Goal: Transaction & Acquisition: Purchase product/service

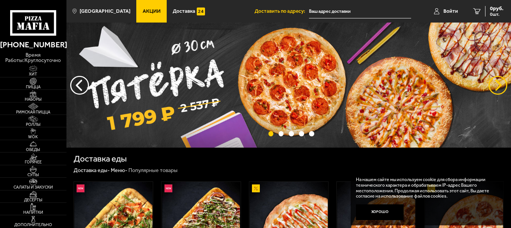
click at [499, 85] on button "предыдущий" at bounding box center [497, 85] width 19 height 19
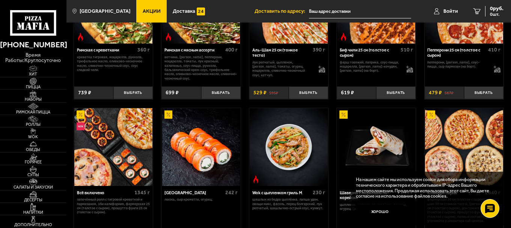
scroll to position [263, 0]
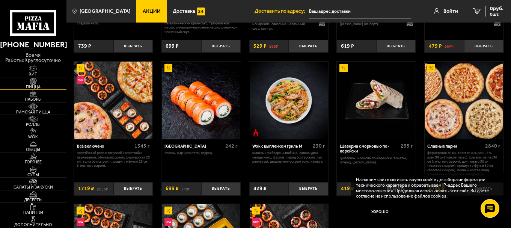
click at [38, 86] on span "Пицца" at bounding box center [33, 87] width 66 height 4
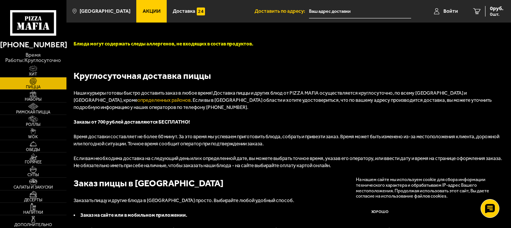
scroll to position [1014, 0]
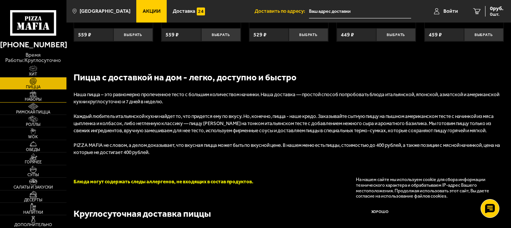
drag, startPoint x: 45, startPoint y: 98, endPoint x: 62, endPoint y: 100, distance: 17.0
click at [45, 98] on span "Наборы" at bounding box center [33, 99] width 66 height 4
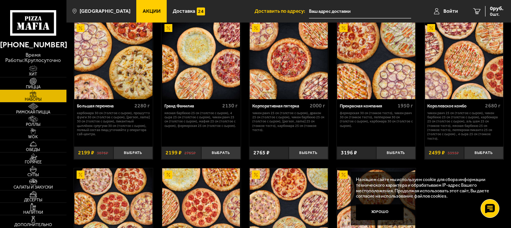
scroll to position [676, 0]
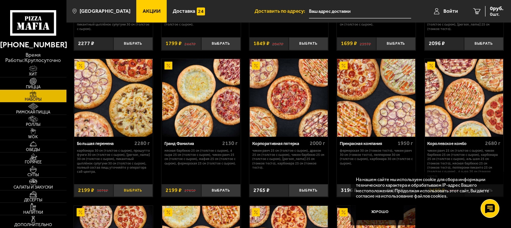
click at [132, 186] on button "Выбрать" at bounding box center [132, 190] width 39 height 13
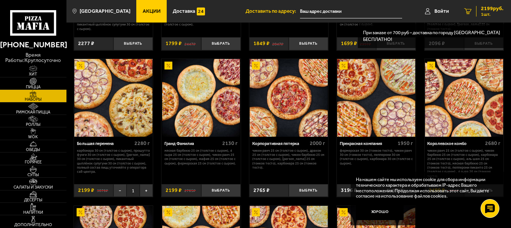
click at [483, 10] on span "2199 руб." at bounding box center [492, 8] width 23 height 5
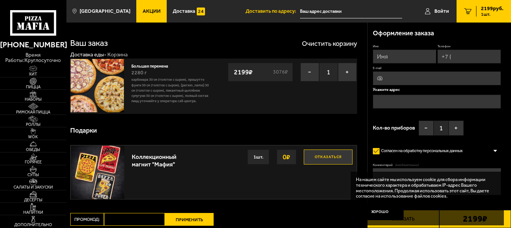
click at [399, 57] on input "Имя" at bounding box center [404, 57] width 63 height 14
type input "Надежда"
click at [457, 58] on input "Телефон" at bounding box center [468, 57] width 63 height 14
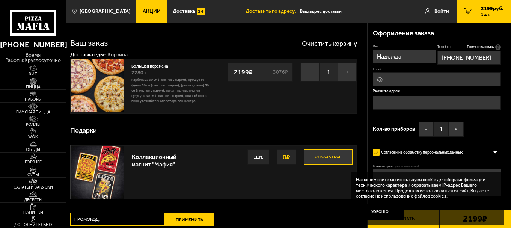
type input "[PHONE_NUMBER]"
click at [379, 79] on input "E-mail" at bounding box center [437, 79] width 128 height 14
type input "[EMAIL_ADDRESS][DOMAIN_NAME]"
click at [388, 101] on input "text" at bounding box center [437, 103] width 128 height 14
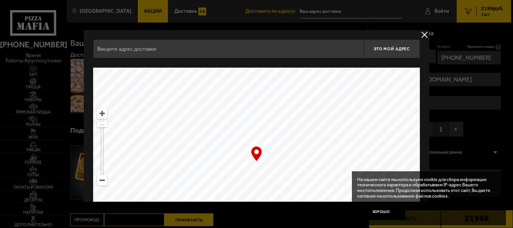
click at [215, 56] on input "text" at bounding box center [228, 48] width 270 height 19
type input "<"
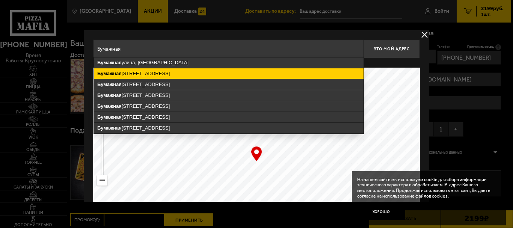
click at [202, 72] on ymaps "[STREET_ADDRESS]" at bounding box center [229, 73] width 270 height 11
type input "[STREET_ADDRESS]"
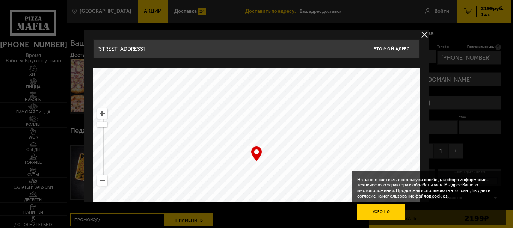
click at [380, 211] on button "Хорошо" at bounding box center [381, 212] width 48 height 16
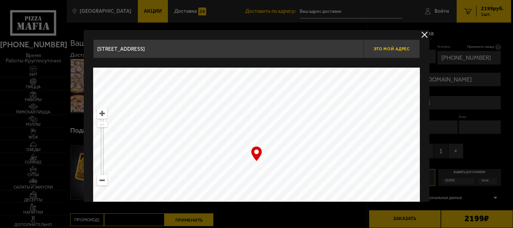
click at [390, 48] on span "Это мой адрес" at bounding box center [391, 49] width 36 height 5
type input "[STREET_ADDRESS]"
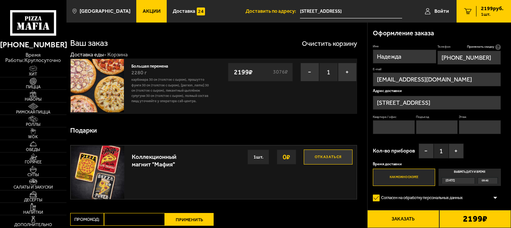
click at [391, 125] on input "Квартира / офис" at bounding box center [394, 127] width 42 height 14
type input "206"
click at [470, 129] on input "Этаж" at bounding box center [480, 127] width 42 height 14
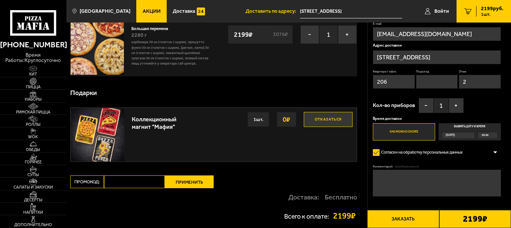
scroll to position [75, 0]
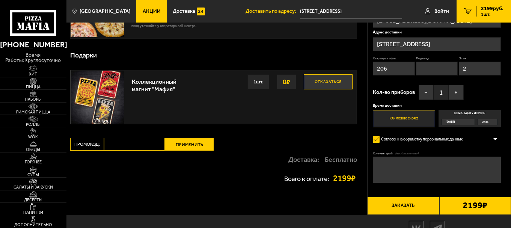
type input "2"
click at [480, 121] on div "09:45" at bounding box center [487, 122] width 19 height 6
click at [0, 0] on input "Выбрать дату и время [DATE] 09:45" at bounding box center [0, 0] width 0 height 0
click at [485, 121] on span "09:45" at bounding box center [485, 122] width 7 height 6
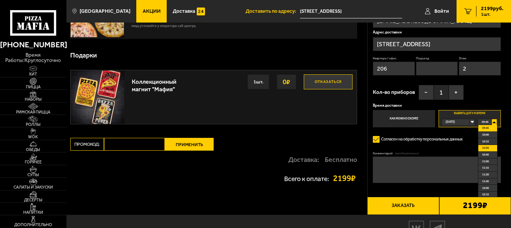
click at [490, 148] on li "10:30" at bounding box center [487, 148] width 18 height 7
click at [421, 164] on textarea "Комментарий (необязательно)" at bounding box center [437, 170] width 128 height 27
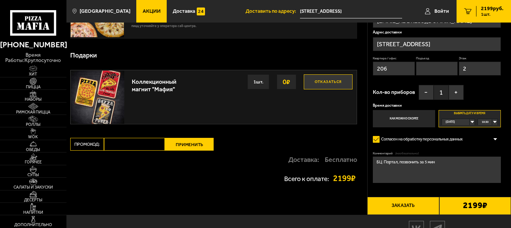
scroll to position [111, 0]
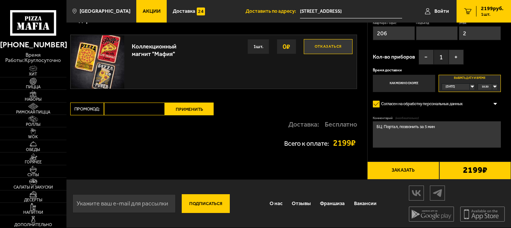
type textarea "БЦ Портал, позвонить за 5 мин"
click at [425, 170] on button "Заказать" at bounding box center [403, 170] width 72 height 18
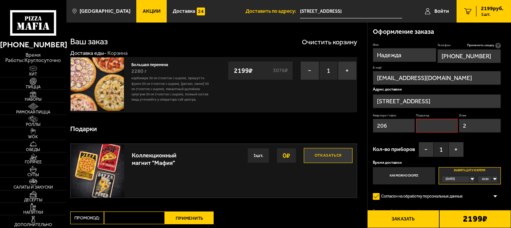
scroll to position [0, 0]
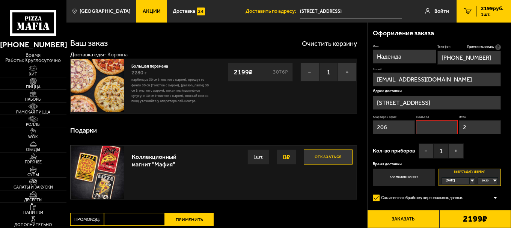
click at [424, 128] on input "Подъезд" at bounding box center [437, 127] width 42 height 14
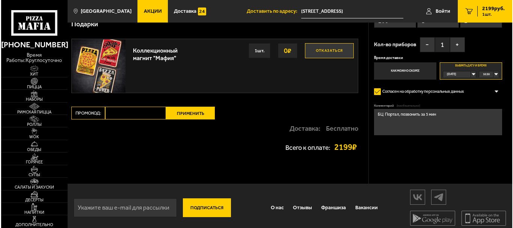
scroll to position [111, 0]
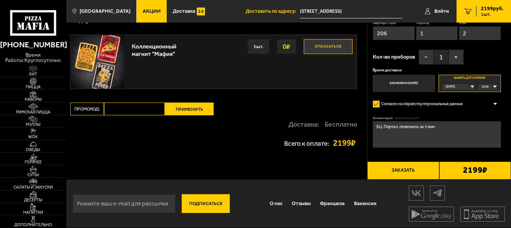
type input "1"
click at [408, 168] on button "Заказать" at bounding box center [403, 170] width 72 height 18
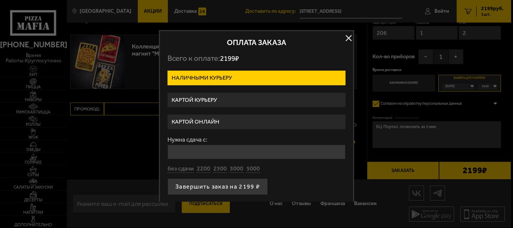
click at [208, 101] on label "Картой курьеру" at bounding box center [256, 100] width 178 height 15
click at [0, 0] on input "Картой курьеру" at bounding box center [0, 0] width 0 height 0
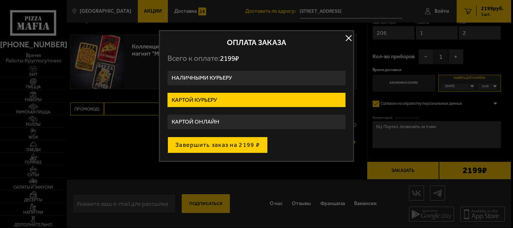
click at [219, 145] on button "Завершить заказ на 2199 ₽" at bounding box center [217, 145] width 100 height 17
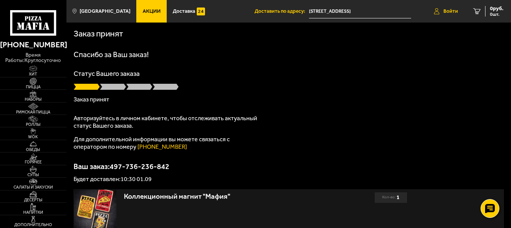
click at [443, 11] on span "Войти" at bounding box center [450, 11] width 15 height 5
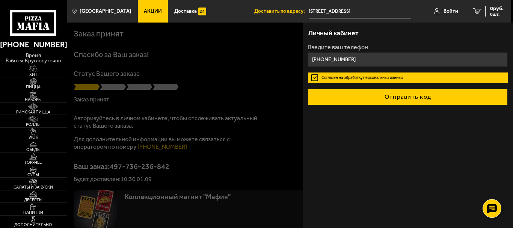
type input "[PHONE_NUMBER]"
click at [376, 97] on button "Отправить код" at bounding box center [408, 97] width 200 height 17
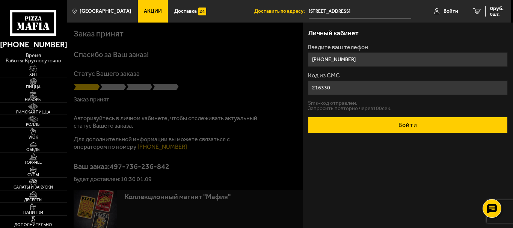
type input "216330"
click at [376, 121] on button "Войти" at bounding box center [408, 125] width 200 height 17
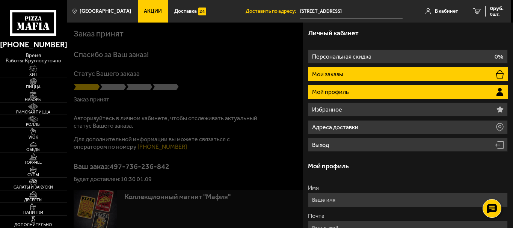
click at [343, 77] on p "Мои заказы" at bounding box center [328, 74] width 33 height 6
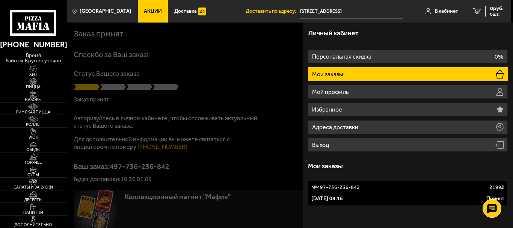
click at [420, 194] on link "№ 497-736-236-842 2199 ₽ [DATE] 08:16 Принят" at bounding box center [408, 193] width 200 height 26
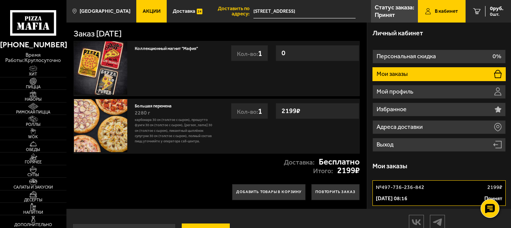
click at [402, 77] on p "Мои заказы" at bounding box center [392, 74] width 33 height 6
